Goal: Browse casually

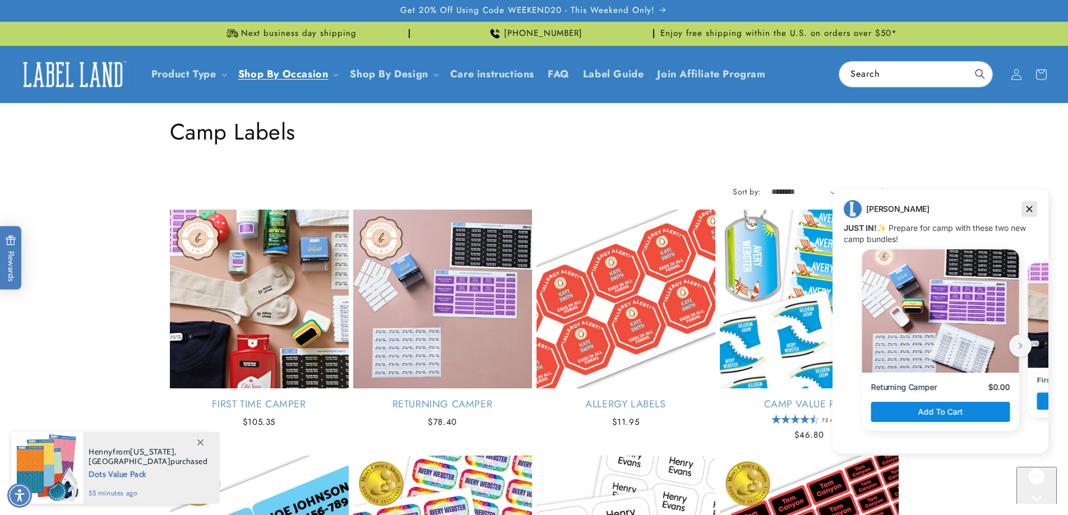
click at [1029, 210] on icon "Dismiss campaign" at bounding box center [1029, 209] width 6 height 6
